Goal: Task Accomplishment & Management: Complete application form

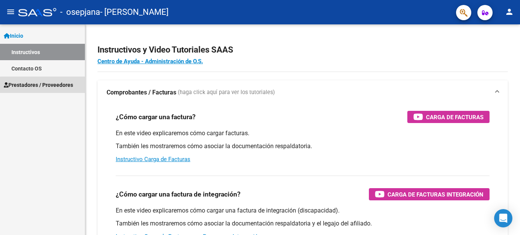
click at [55, 86] on span "Prestadores / Proveedores" at bounding box center [38, 85] width 69 height 8
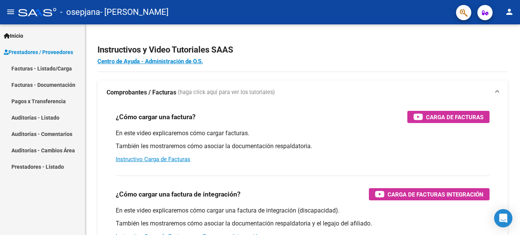
click at [65, 68] on link "Facturas - Listado/Carga" at bounding box center [42, 68] width 85 height 16
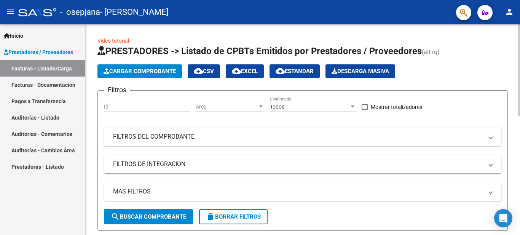
click at [162, 76] on button "Cargar Comprobante" at bounding box center [139, 71] width 84 height 14
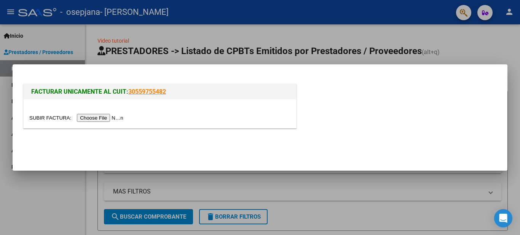
click at [117, 120] on input "file" at bounding box center [77, 118] width 96 height 8
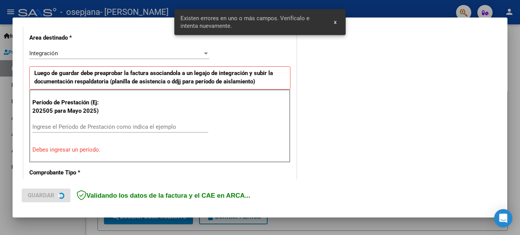
scroll to position [174, 0]
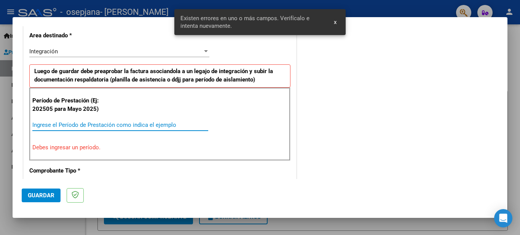
click at [101, 123] on input "Ingrese el Período de Prestación como indica el ejemplo" at bounding box center [120, 124] width 176 height 7
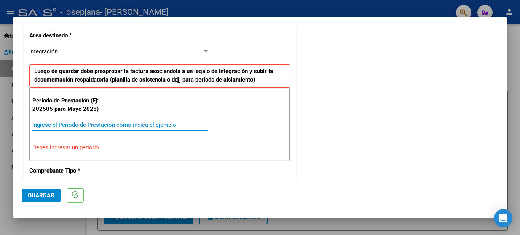
type input "1"
type input "-1"
type input "-6"
click at [99, 123] on input "-6" at bounding box center [120, 124] width 176 height 7
drag, startPoint x: 65, startPoint y: 122, endPoint x: 0, endPoint y: 132, distance: 65.5
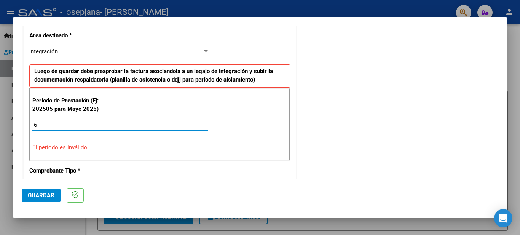
click at [0, 132] on div "COMPROBANTE VER COMPROBANTE El comprobante fue leído exitosamente. DATOS DEL CO…" at bounding box center [260, 117] width 520 height 235
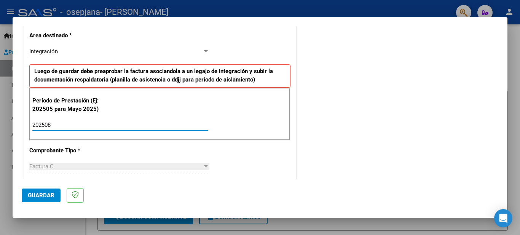
type input "202508"
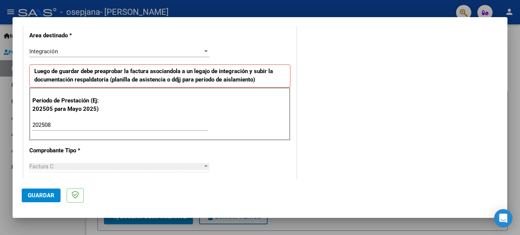
scroll to position [493, 0]
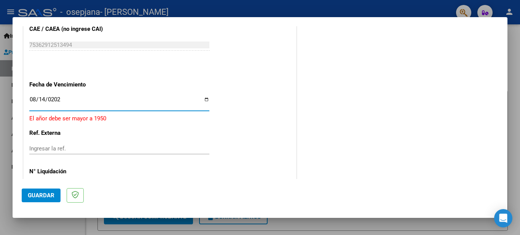
type input "[DATE]"
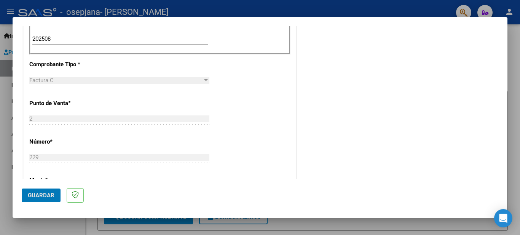
scroll to position [270, 0]
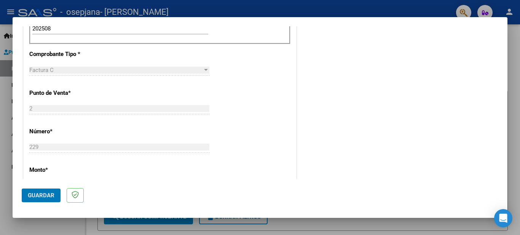
click at [32, 196] on span "Guardar" at bounding box center [41, 195] width 27 height 7
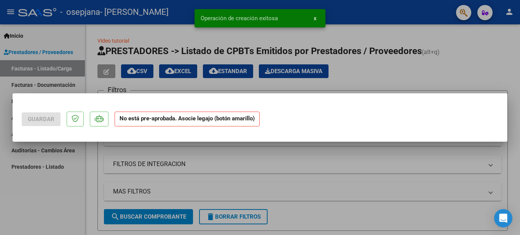
scroll to position [0, 0]
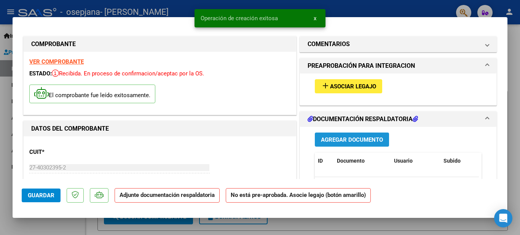
click at [349, 137] on span "Agregar Documento" at bounding box center [352, 139] width 62 height 7
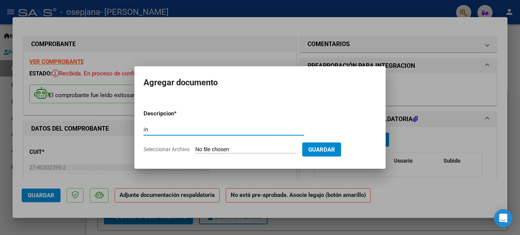
type input "i"
type input "ASISTENCIA"
click at [277, 146] on input "Seleccionar Archivo" at bounding box center [245, 149] width 101 height 7
type input "C:\fakepath\PSP - [PERSON_NAME] - Agosto .pdf"
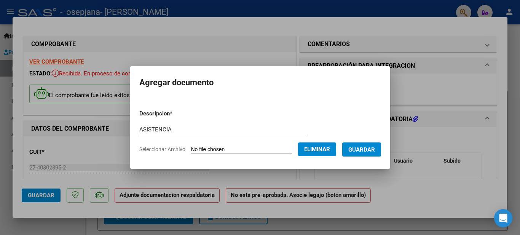
click at [375, 151] on span "Guardar" at bounding box center [361, 149] width 27 height 7
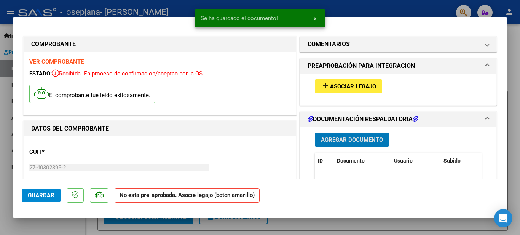
click at [373, 142] on span "Agregar Documento" at bounding box center [352, 139] width 62 height 7
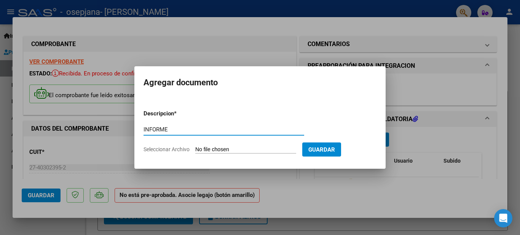
type input "INFORME"
click at [215, 145] on form "Descripcion * INFORME Escriba aquí una descripcion Seleccionar Archivo Guardar" at bounding box center [259, 131] width 233 height 56
drag, startPoint x: 212, startPoint y: 148, endPoint x: 195, endPoint y: 143, distance: 18.2
drag, startPoint x: 195, startPoint y: 143, endPoint x: 234, endPoint y: 150, distance: 40.2
drag, startPoint x: 234, startPoint y: 150, endPoint x: 224, endPoint y: 149, distance: 10.0
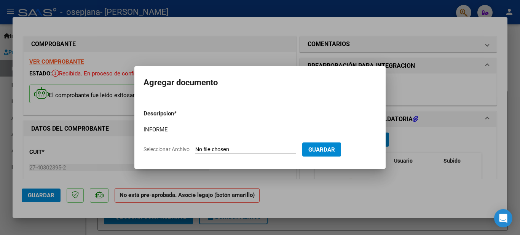
click at [224, 149] on input "Seleccionar Archivo" at bounding box center [245, 149] width 101 height 7
type input "C:\fakepath\INFORME-ORIANARGUELLO - PSICOPEDAG.pdf"
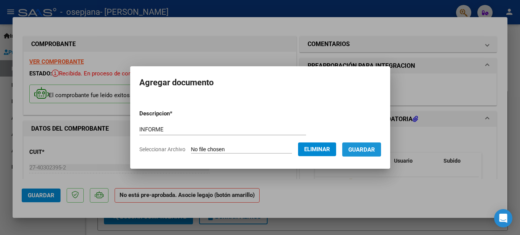
click at [380, 153] on button "Guardar" at bounding box center [361, 149] width 39 height 14
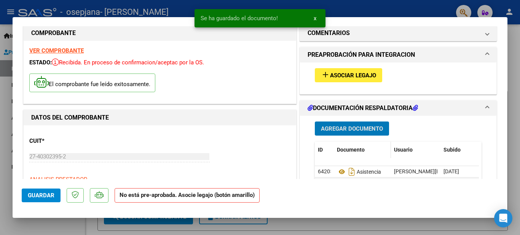
scroll to position [5, 0]
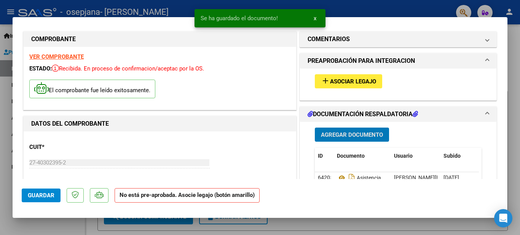
click at [366, 137] on span "Agregar Documento" at bounding box center [352, 134] width 62 height 7
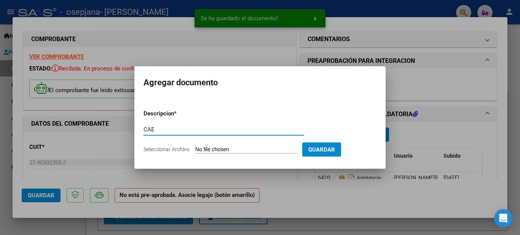
type input "CAE"
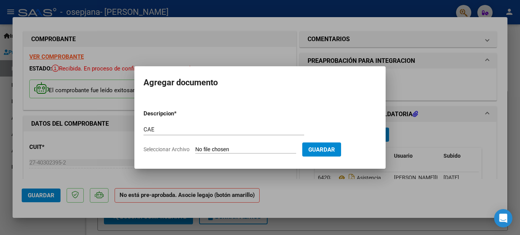
click at [204, 147] on input "Seleccionar Archivo" at bounding box center [245, 149] width 101 height 7
type input "C:\fakepath\Constatación de Comprobantes _ AFIP.pdf"
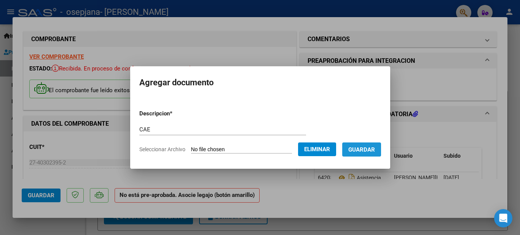
click at [362, 148] on span "Guardar" at bounding box center [361, 149] width 27 height 7
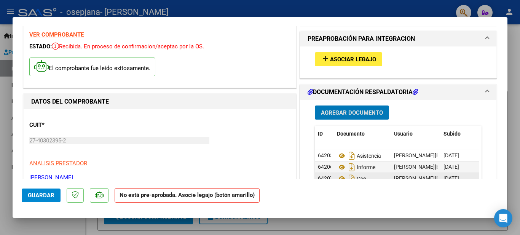
scroll to position [0, 0]
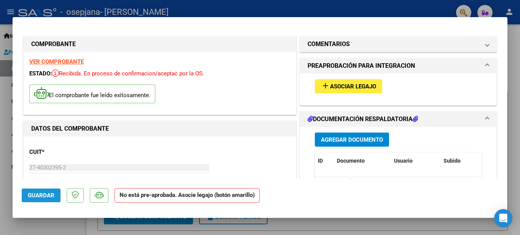
click at [47, 196] on span "Guardar" at bounding box center [41, 195] width 27 height 7
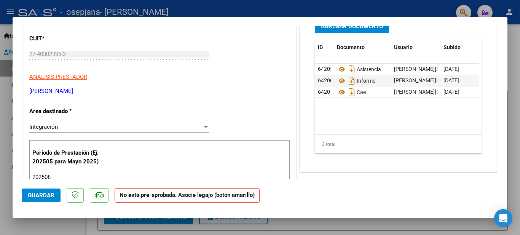
scroll to position [121, 0]
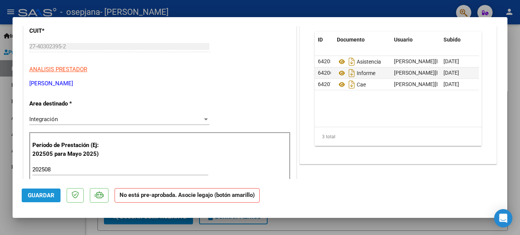
click at [41, 199] on button "Guardar" at bounding box center [41, 195] width 39 height 14
click at [461, 218] on mat-dialog-container "COMPROBANTE VER COMPROBANTE ESTADO: Recibida. En proceso de confirmacion/acepta…" at bounding box center [260, 117] width 495 height 201
